Goal: Task Accomplishment & Management: Use online tool/utility

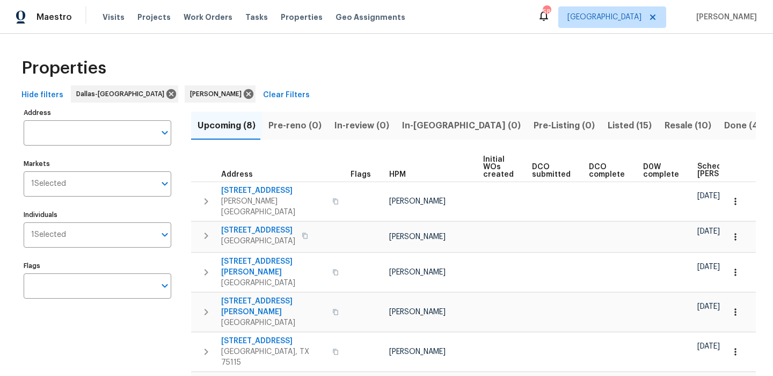
click at [601, 116] on button "Listed (15)" at bounding box center [629, 126] width 57 height 28
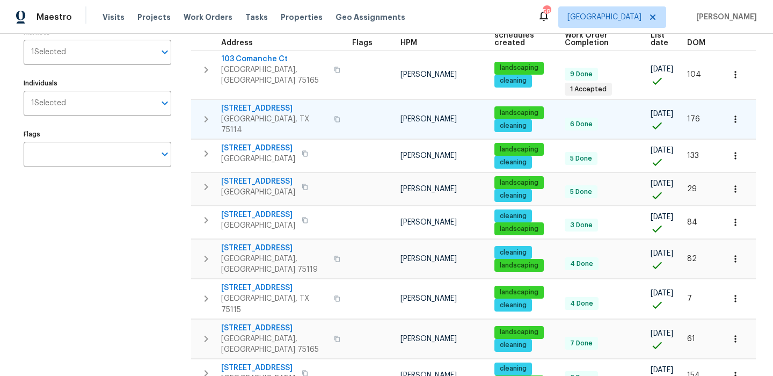
scroll to position [147, 0]
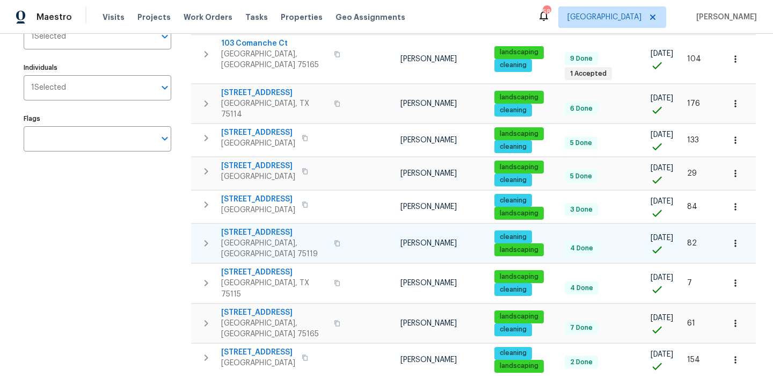
click at [239, 227] on span "809 Merriot St" at bounding box center [274, 232] width 106 height 11
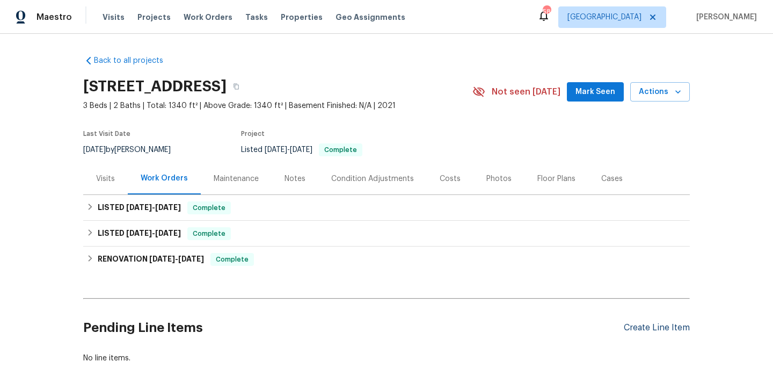
click at [636, 329] on div "Create Line Item" at bounding box center [657, 327] width 66 height 10
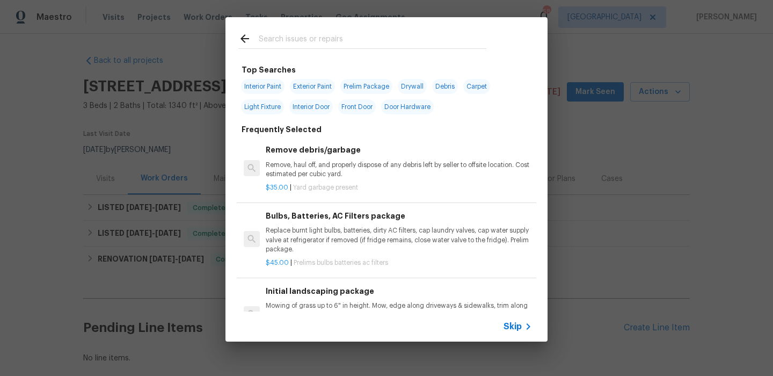
click at [512, 327] on span "Skip" at bounding box center [512, 326] width 18 height 11
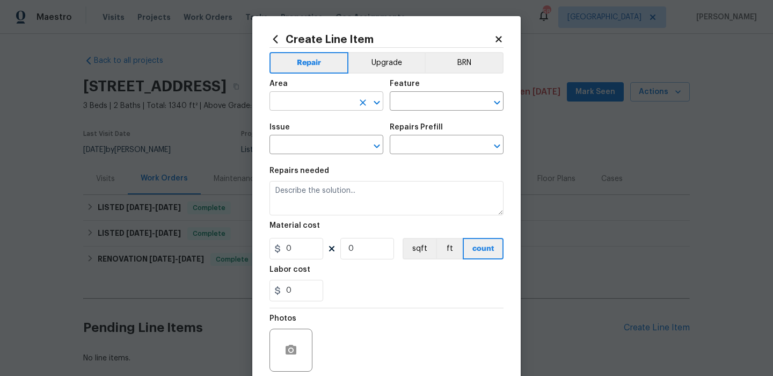
click at [316, 96] on input "text" at bounding box center [311, 102] width 84 height 17
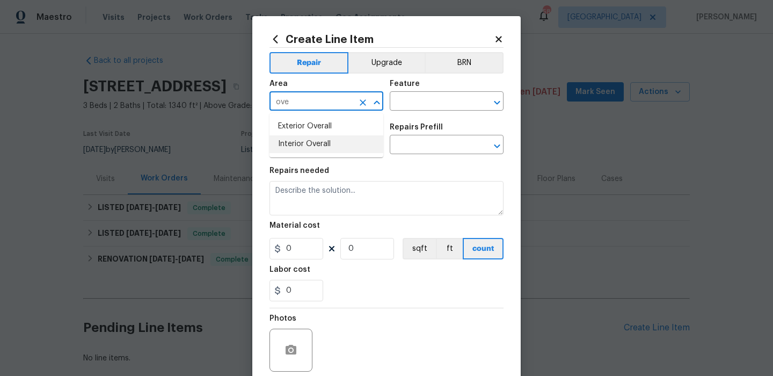
drag, startPoint x: 322, startPoint y: 140, endPoint x: 365, endPoint y: 119, distance: 48.2
click at [322, 140] on li "Interior Overall" at bounding box center [326, 144] width 114 height 18
type input "Interior Overall"
click at [404, 102] on input "text" at bounding box center [432, 102] width 84 height 17
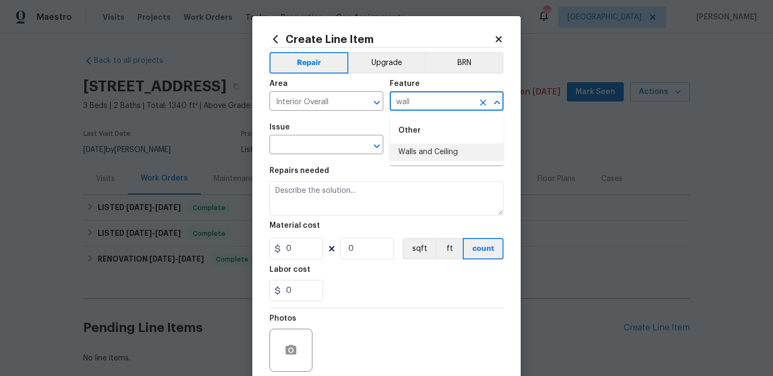
click at [408, 151] on li "Walls and Ceiling" at bounding box center [447, 152] width 114 height 18
type input "Walls and Ceiling"
click at [290, 150] on input "text" at bounding box center [311, 145] width 84 height 17
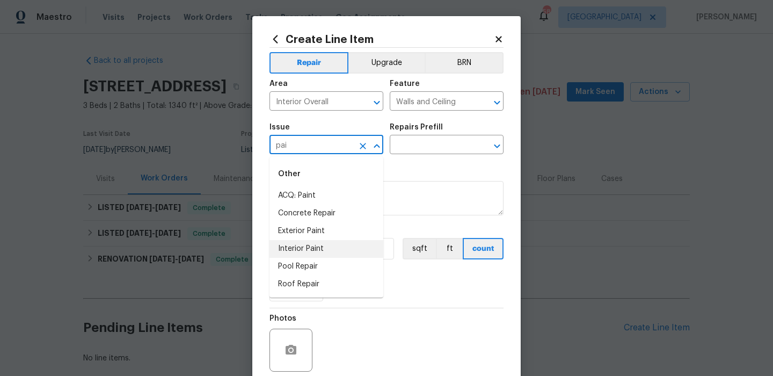
click at [298, 248] on li "Interior Paint" at bounding box center [326, 249] width 114 height 18
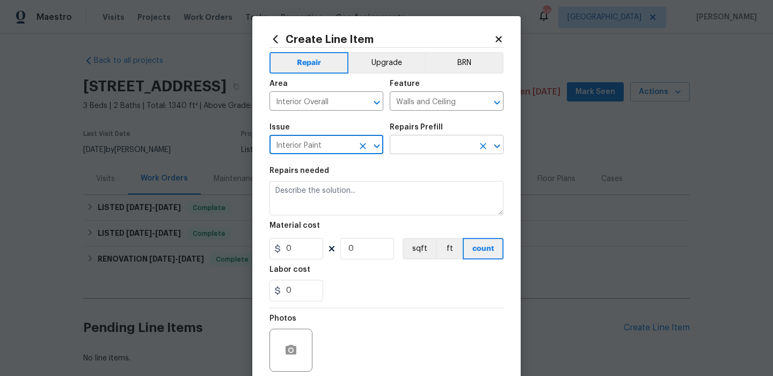
type input "Interior Paint"
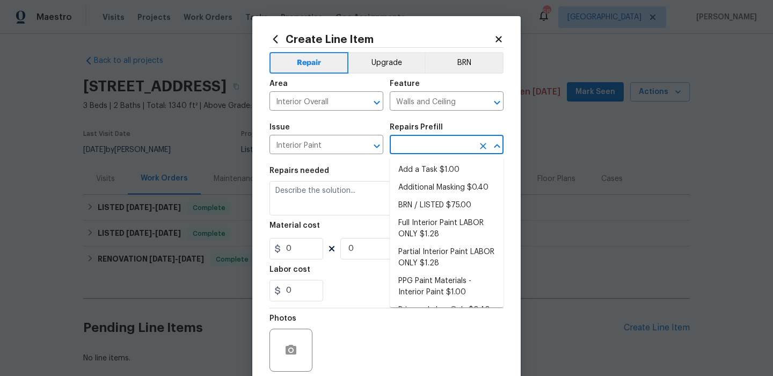
click at [415, 143] on input "text" at bounding box center [432, 145] width 84 height 17
click at [404, 171] on li "Add a Task $1.00" at bounding box center [447, 170] width 114 height 18
type input "Overall Paint"
type input "Add a Task $1.00"
type textarea "HPM to detail"
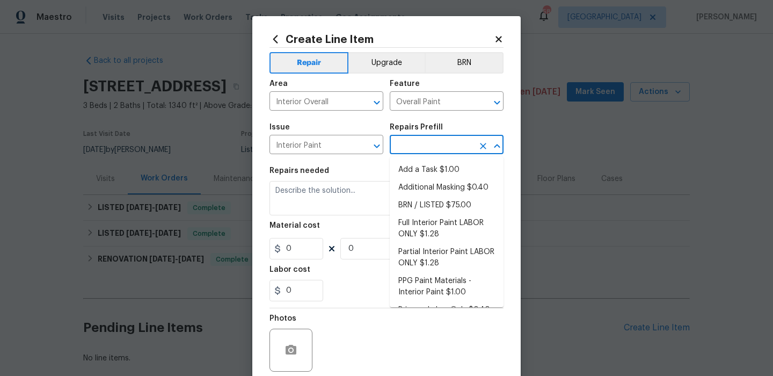
type input "1"
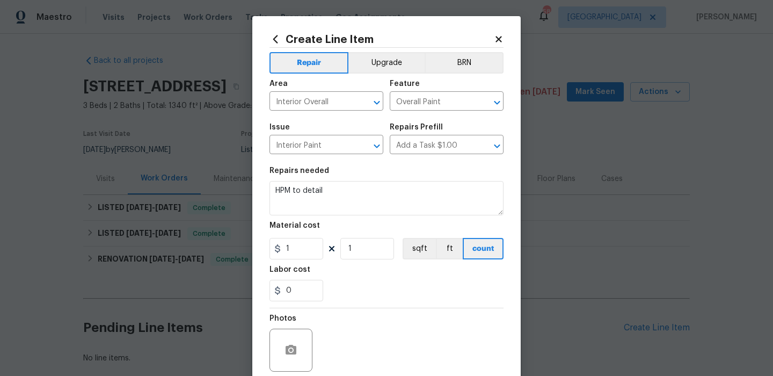
click at [369, 180] on div "Repairs needed" at bounding box center [386, 174] width 234 height 14
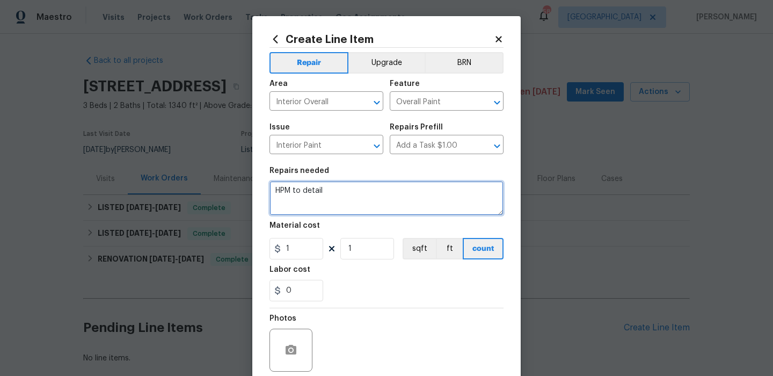
click at [351, 207] on textarea "HPM to detail" at bounding box center [386, 198] width 234 height 34
click at [419, 199] on textarea "The touch up paint in the home is too noticeable. Do touch up paint that matche…" at bounding box center [386, 198] width 234 height 34
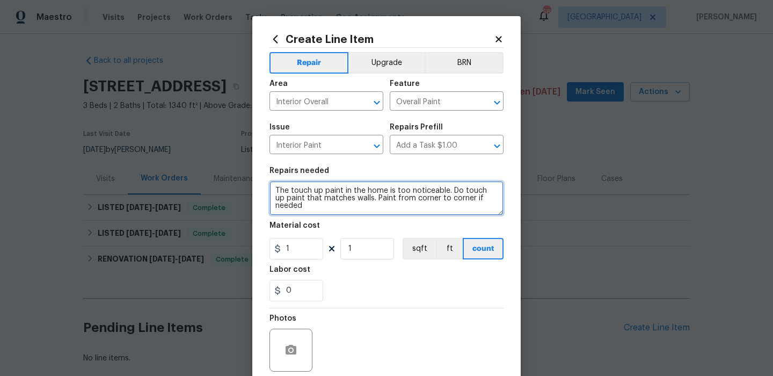
scroll to position [48, 0]
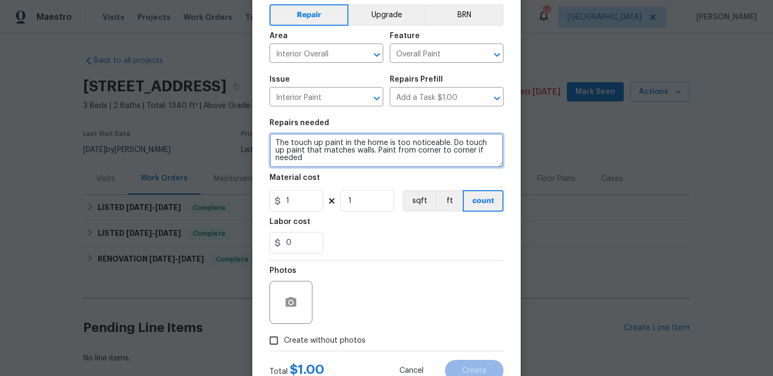
type textarea "The touch up paint in the home is too noticeable. Do touch up paint that matche…"
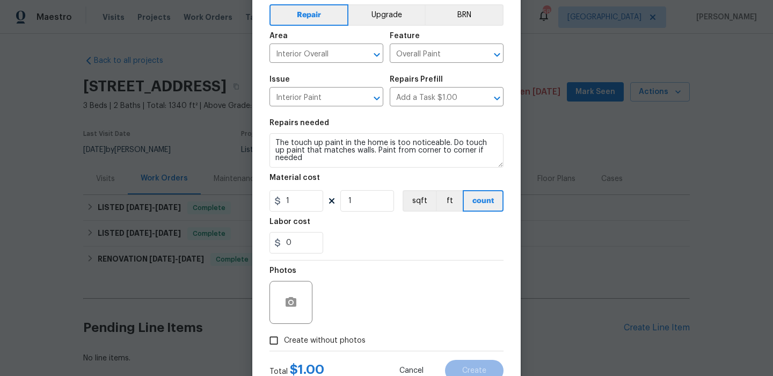
click at [332, 338] on span "Create without photos" at bounding box center [325, 340] width 82 height 11
click at [284, 338] on input "Create without photos" at bounding box center [273, 340] width 20 height 20
checkbox input "true"
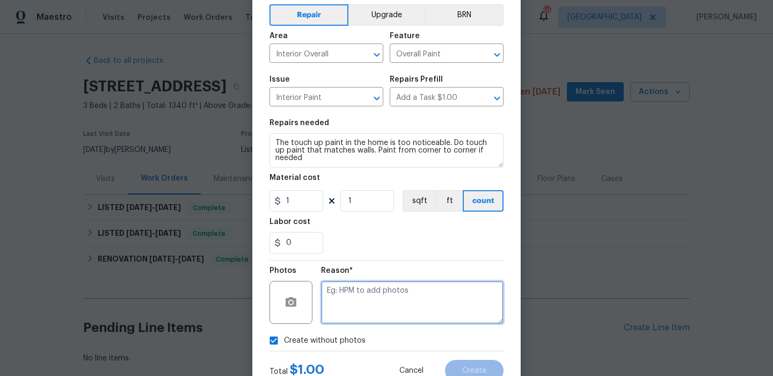
click at [385, 297] on textarea at bounding box center [412, 302] width 182 height 43
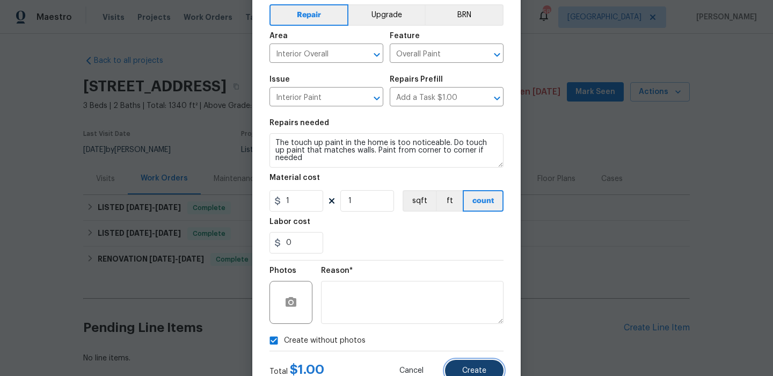
click at [470, 363] on button "Create" at bounding box center [474, 370] width 58 height 21
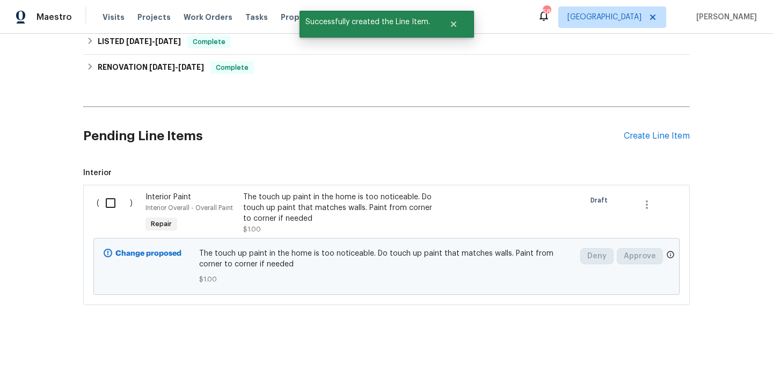
scroll to position [194, 0]
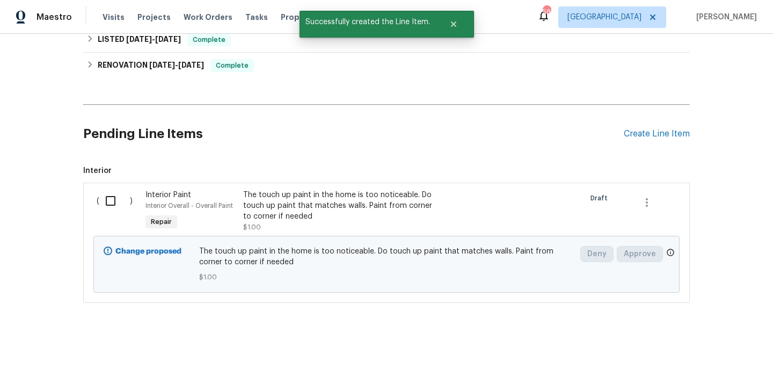
click at [114, 202] on input "checkbox" at bounding box center [114, 200] width 31 height 23
checkbox input "true"
click at [705, 344] on span "Create Work Order" at bounding box center [711, 348] width 71 height 13
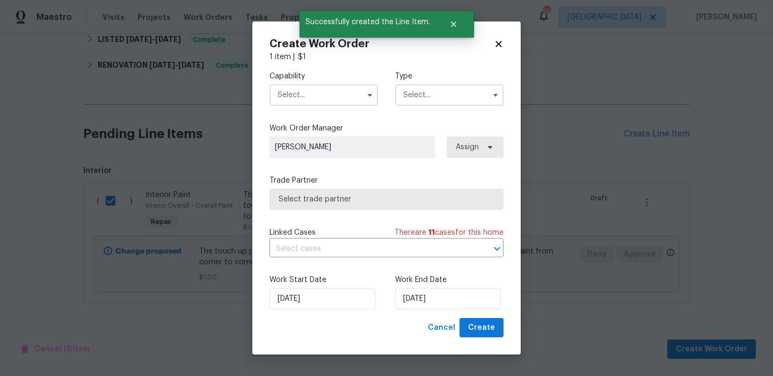
click at [324, 93] on input "text" at bounding box center [323, 94] width 108 height 21
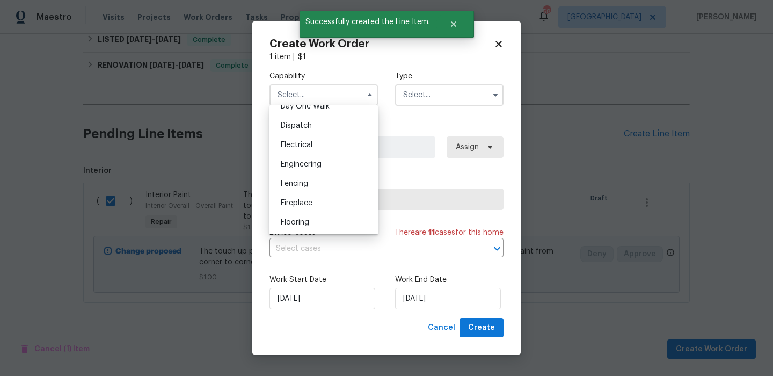
scroll to position [436, 0]
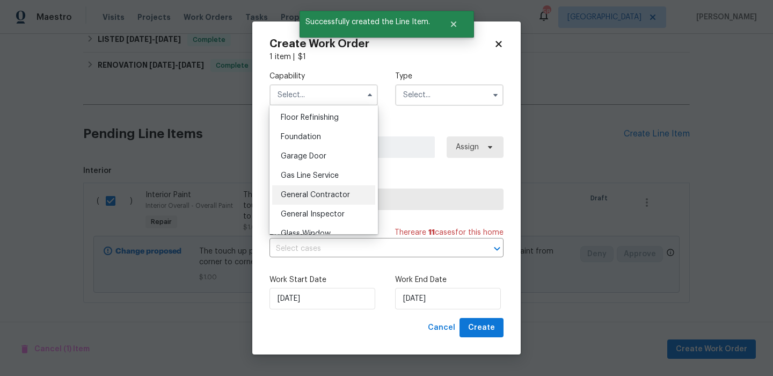
drag, startPoint x: 323, startPoint y: 185, endPoint x: 321, endPoint y: 191, distance: 6.6
click at [321, 191] on ul "Agent Appliance Bathtub Resurfacing BRN And Lrr Broker Cabinets Carpet Cleaning…" at bounding box center [323, 169] width 108 height 129
click at [321, 191] on span "General Contractor" at bounding box center [315, 195] width 69 height 8
type input "General Contractor"
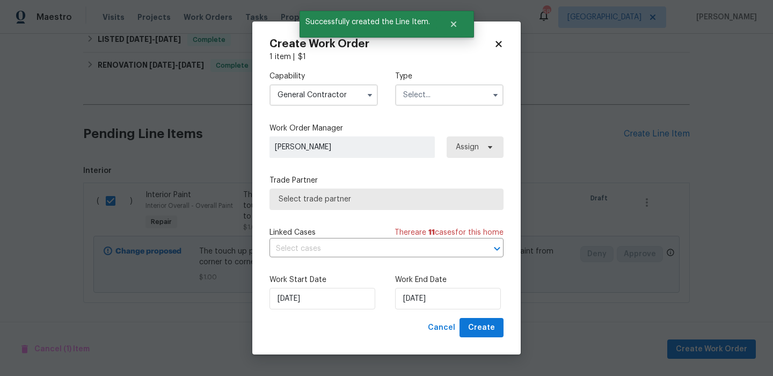
click at [416, 104] on input "text" at bounding box center [449, 94] width 108 height 21
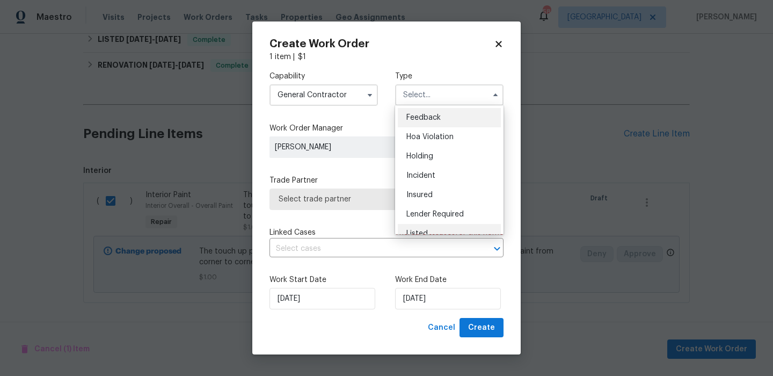
click at [424, 230] on span "Listed" at bounding box center [416, 234] width 21 height 8
type input "Listed"
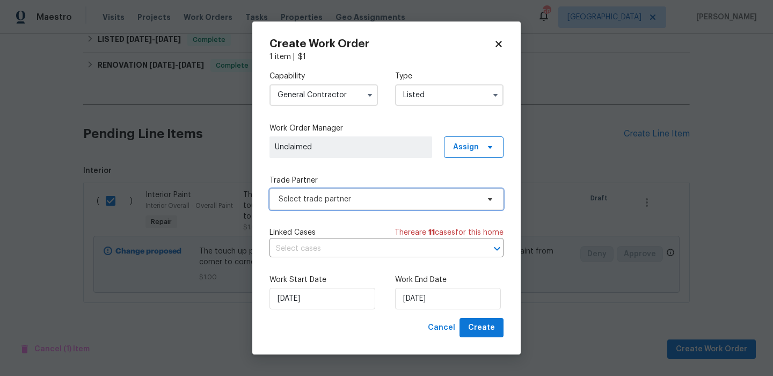
click at [398, 203] on span "Select trade partner" at bounding box center [378, 199] width 200 height 11
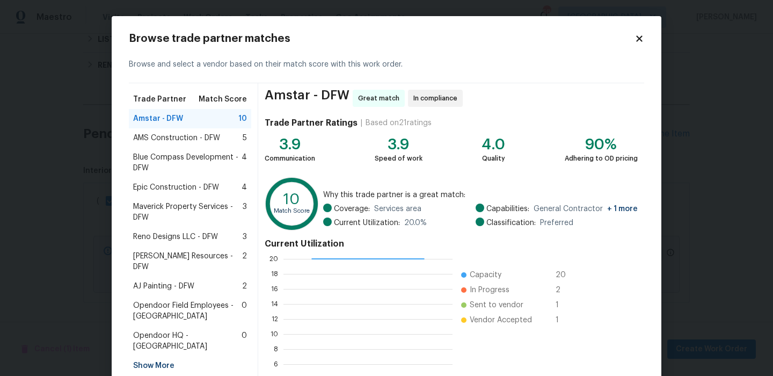
scroll to position [98, 0]
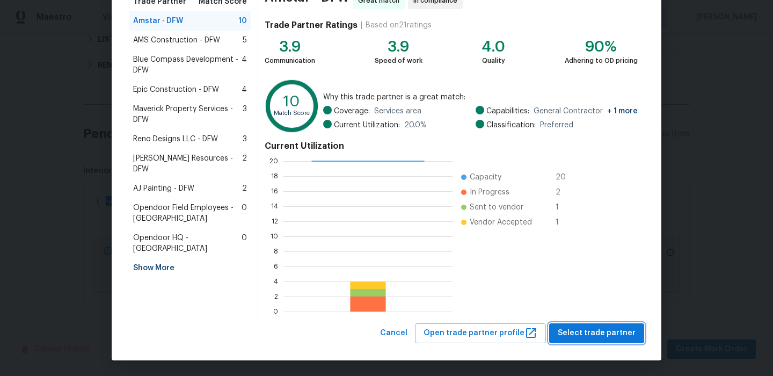
click at [595, 328] on span "Select trade partner" at bounding box center [597, 332] width 78 height 13
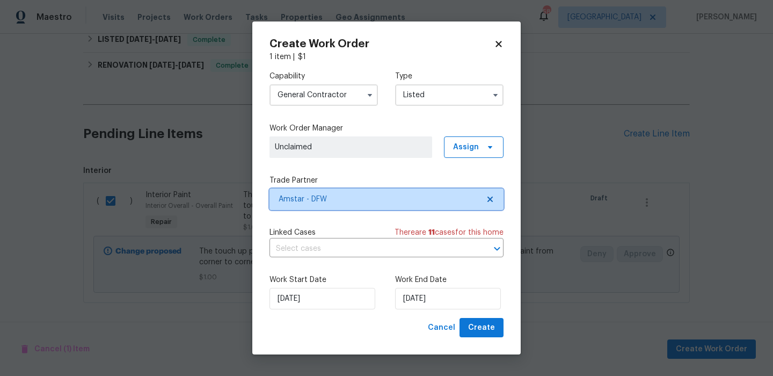
scroll to position [0, 0]
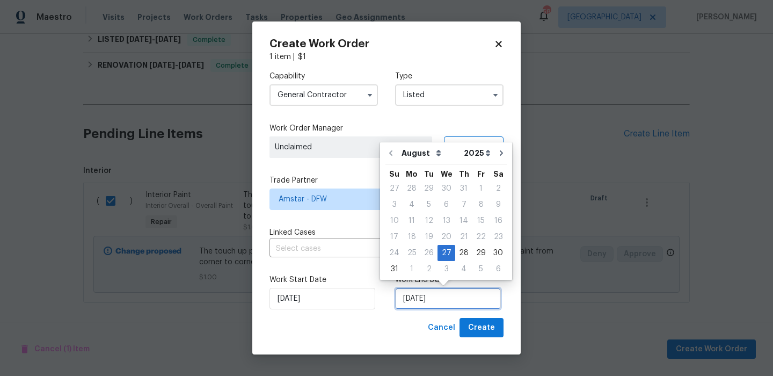
click at [435, 309] on input "8/27/2025" at bounding box center [448, 298] width 106 height 21
click at [478, 250] on div "29" at bounding box center [480, 252] width 17 height 15
type input "8/29/2025"
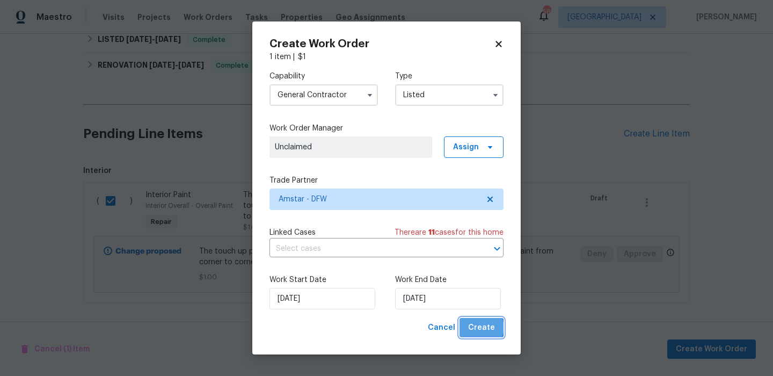
click at [482, 327] on span "Create" at bounding box center [481, 327] width 27 height 13
checkbox input "false"
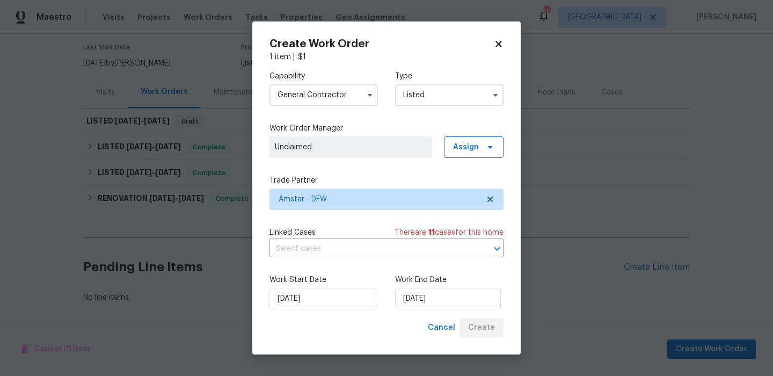
scroll to position [86, 0]
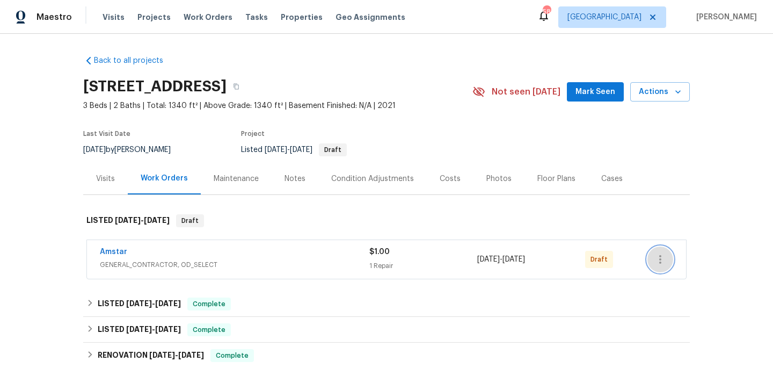
click at [658, 257] on icon "button" at bounding box center [660, 259] width 13 height 13
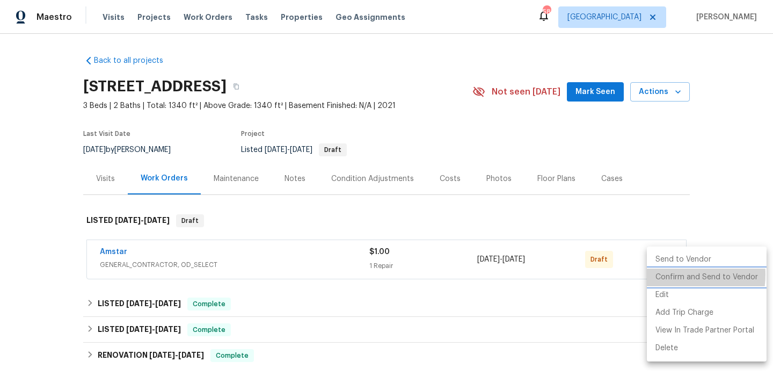
click at [670, 274] on li "Confirm and Send to Vendor" at bounding box center [707, 277] width 120 height 18
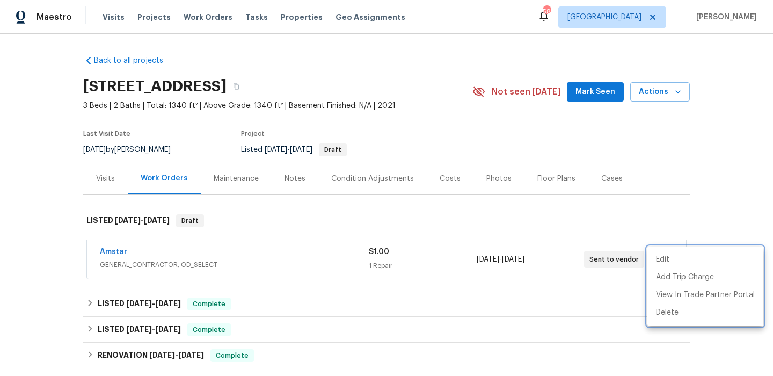
click at [466, 215] on div at bounding box center [386, 188] width 773 height 376
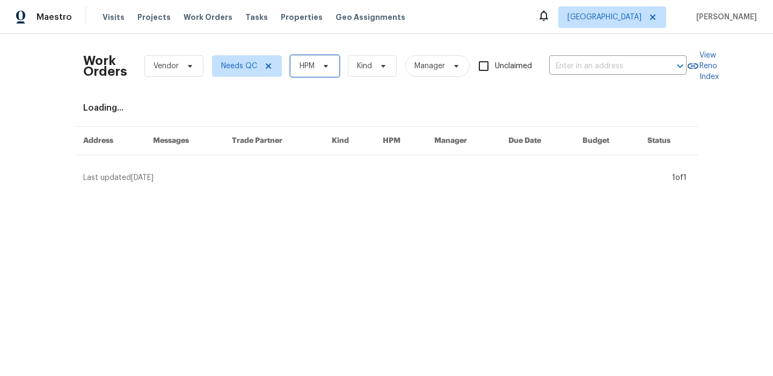
click at [307, 68] on span "HPM" at bounding box center [306, 66] width 15 height 11
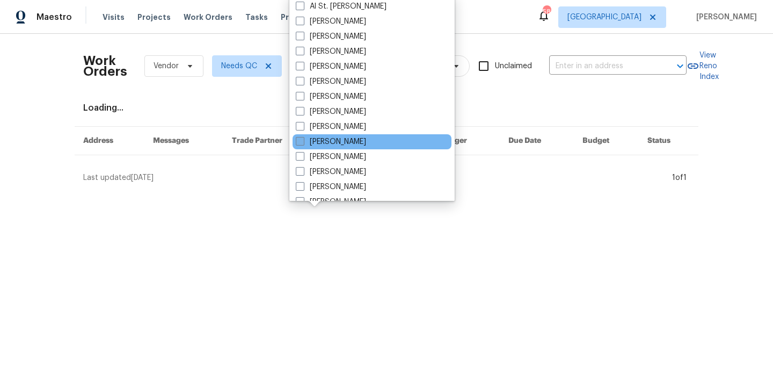
scroll to position [43, 0]
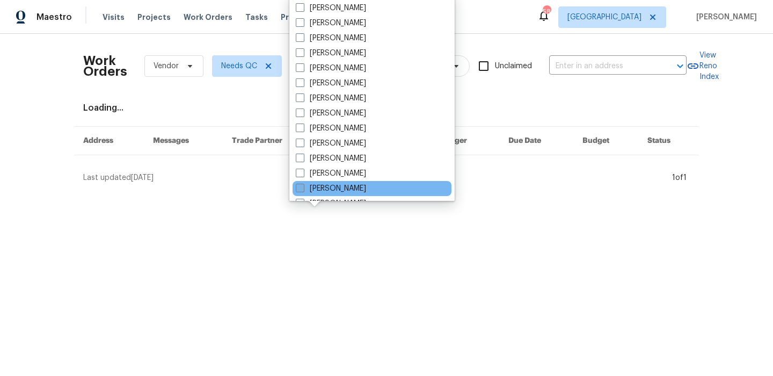
click at [350, 186] on label "[PERSON_NAME]" at bounding box center [331, 188] width 70 height 11
click at [303, 186] on input "[PERSON_NAME]" at bounding box center [299, 186] width 7 height 7
checkbox input "true"
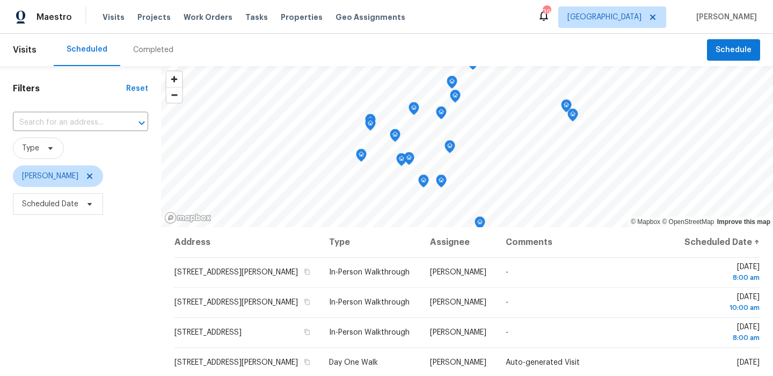
scroll to position [118, 0]
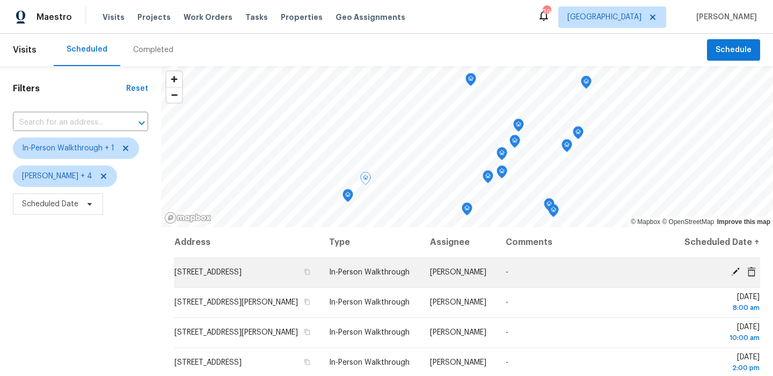
scroll to position [152, 0]
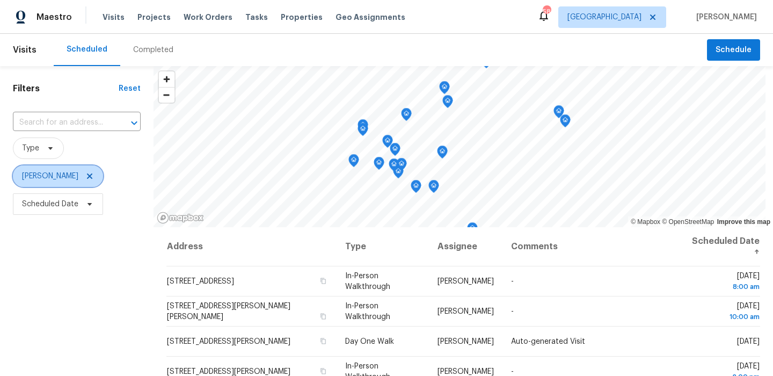
click at [86, 184] on span "[PERSON_NAME]" at bounding box center [58, 175] width 90 height 21
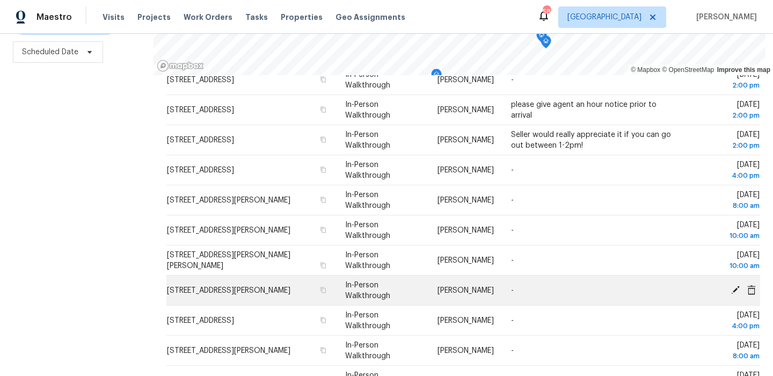
scroll to position [83, 0]
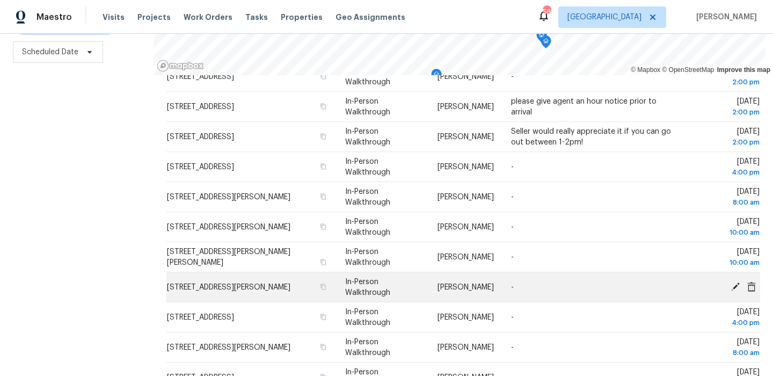
click at [735, 288] on icon at bounding box center [735, 286] width 9 height 9
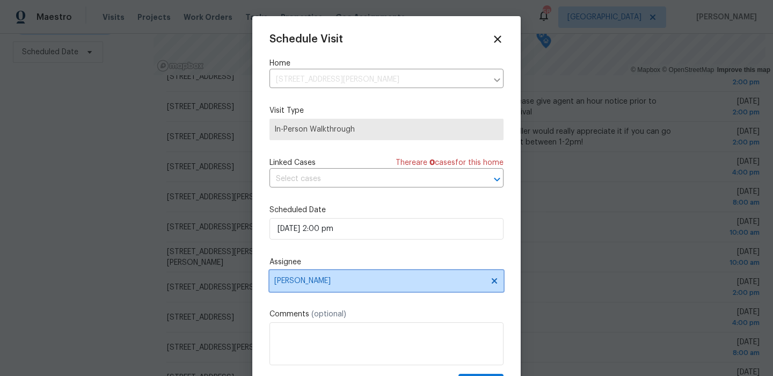
click at [340, 275] on span "[PERSON_NAME]" at bounding box center [386, 280] width 234 height 21
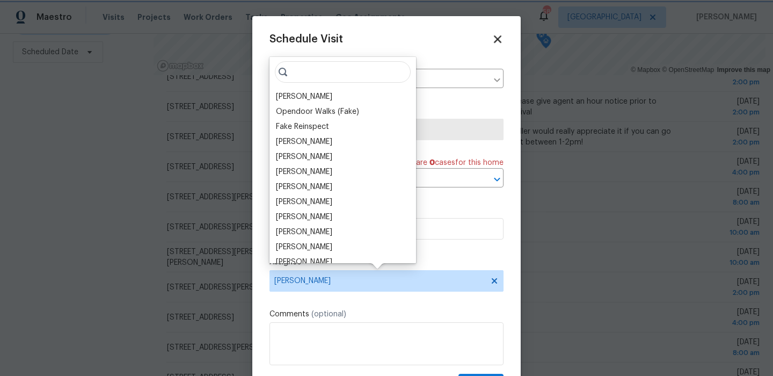
click at [495, 43] on icon at bounding box center [497, 39] width 12 height 12
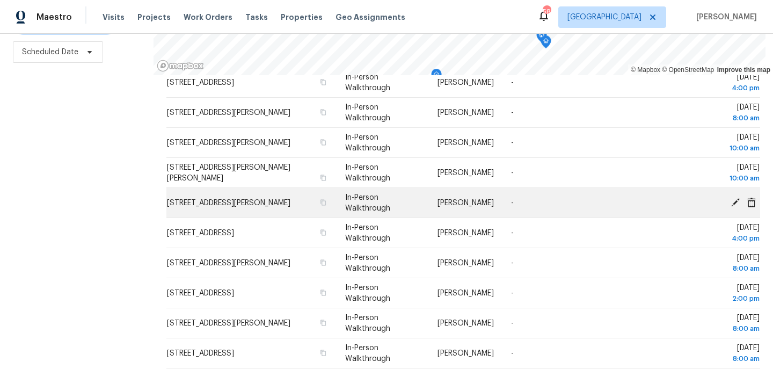
scroll to position [168, 0]
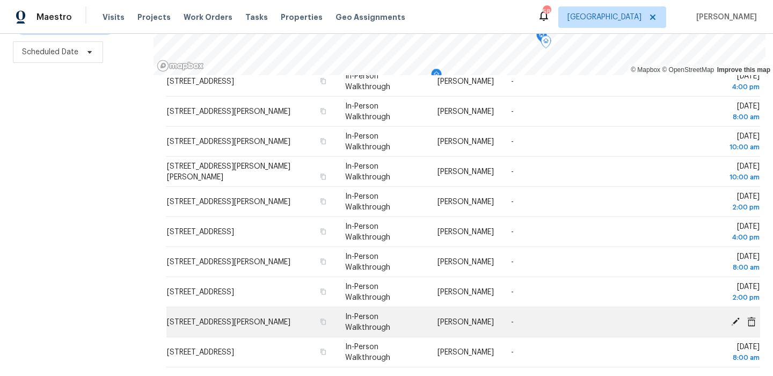
click at [738, 321] on icon at bounding box center [735, 321] width 10 height 10
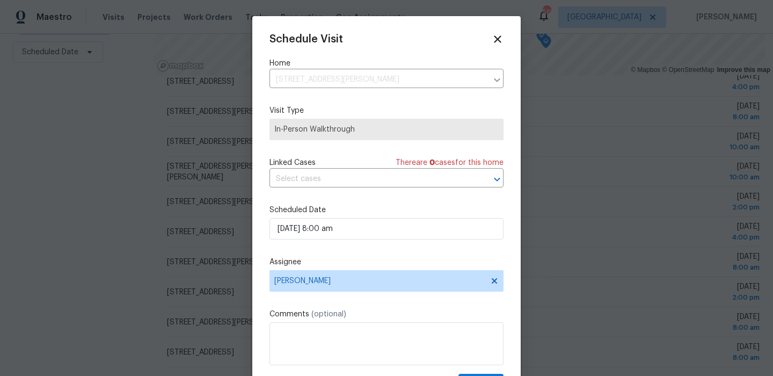
click at [397, 255] on div "Schedule Visit Home 1215 Fairford Rd, Crandall, TX 75114 ​ Visit Type In-Person…" at bounding box center [386, 213] width 234 height 360
click at [390, 288] on span "[PERSON_NAME]" at bounding box center [386, 280] width 234 height 21
click at [500, 38] on icon at bounding box center [497, 39] width 12 height 12
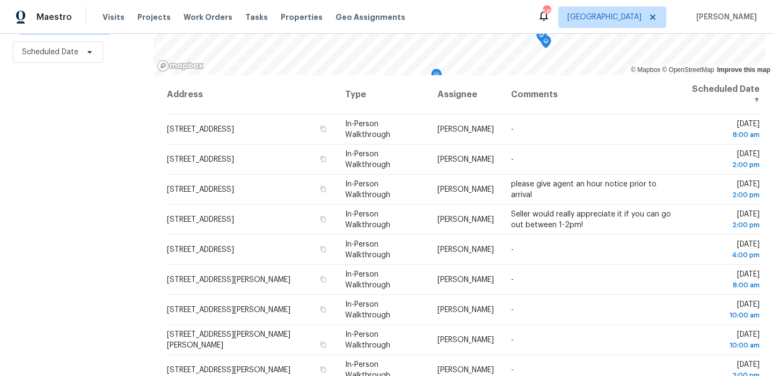
scroll to position [0, 0]
